Goal: Transaction & Acquisition: Purchase product/service

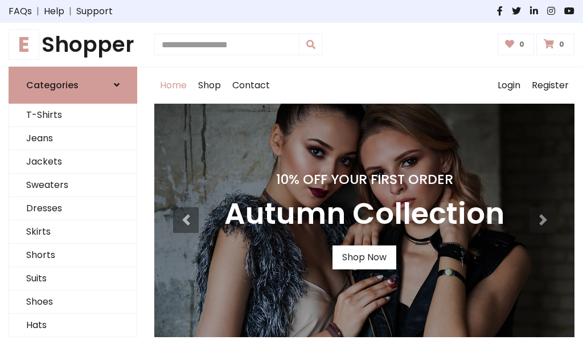
click at [292, 172] on h4 "10% Off Your First Order" at bounding box center [364, 179] width 280 height 16
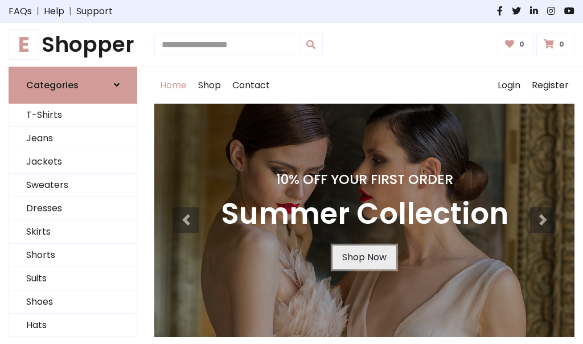
click at [364, 257] on link "Shop Now" at bounding box center [365, 257] width 64 height 24
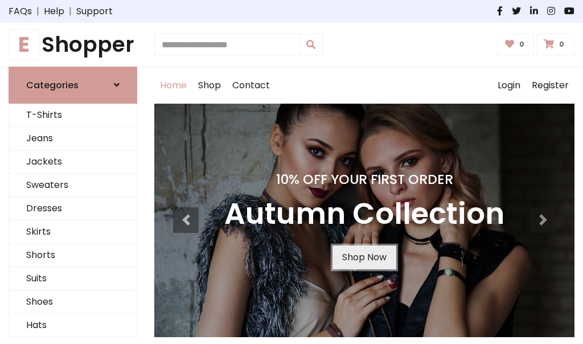
click at [364, 257] on link "Shop Now" at bounding box center [365, 257] width 64 height 24
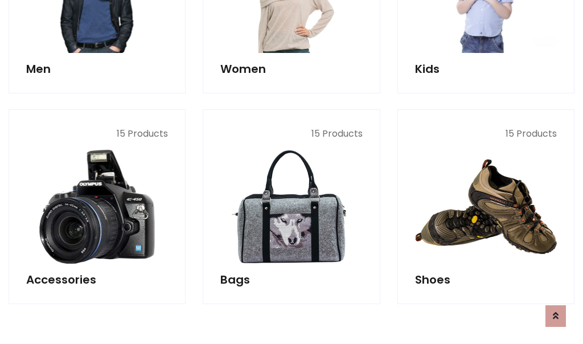
scroll to position [1135, 0]
